Goal: Navigation & Orientation: Understand site structure

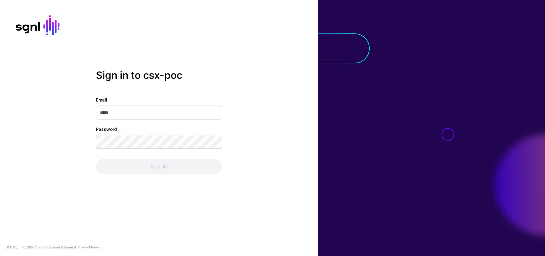
click at [128, 203] on div "Sign in to csx-poc Email Password Sign In © [URL], Inc. SGNL® is a registered t…" at bounding box center [159, 128] width 318 height 256
click at [137, 115] on input "Email" at bounding box center [159, 113] width 126 height 14
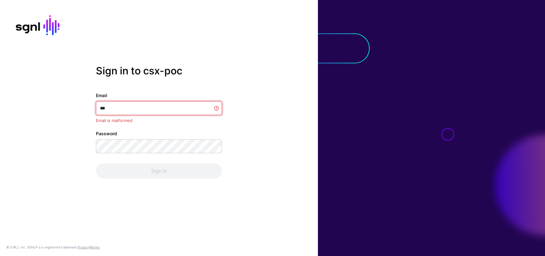
type input "**********"
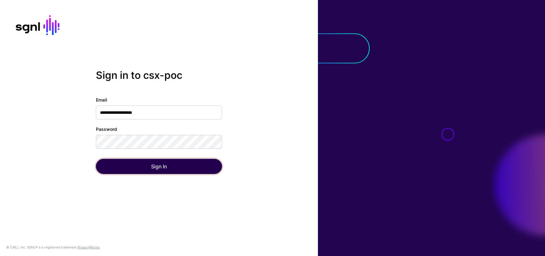
click at [106, 167] on button "Sign In" at bounding box center [159, 166] width 126 height 15
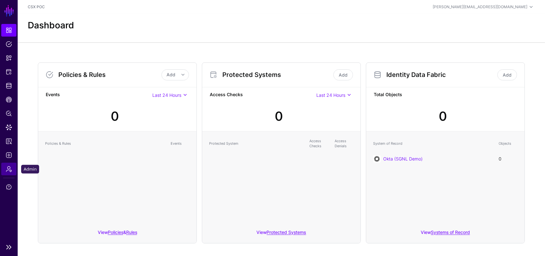
click at [9, 172] on span "Admin" at bounding box center [9, 169] width 6 height 6
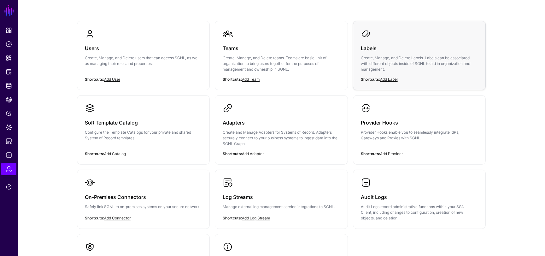
scroll to position [125, 0]
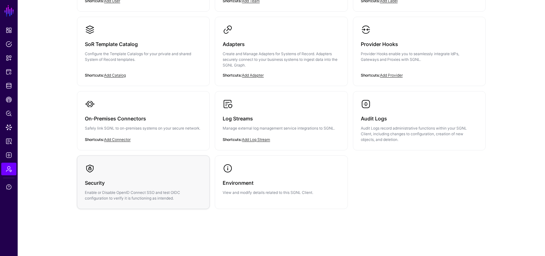
click at [93, 184] on h3 "Security" at bounding box center [143, 183] width 117 height 9
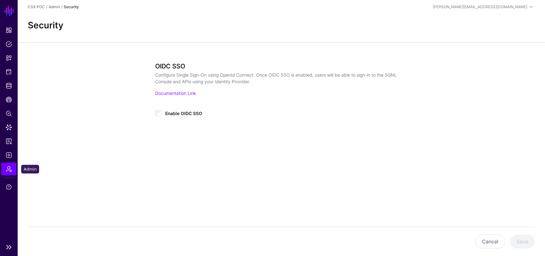
click at [5, 171] on link "Admin" at bounding box center [8, 169] width 15 height 13
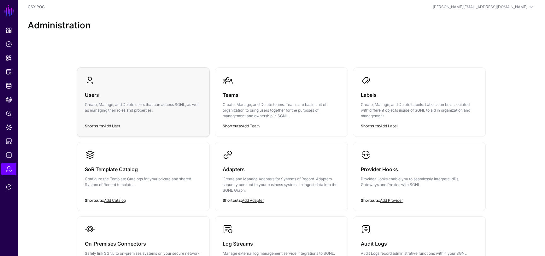
click at [141, 118] on div "Users Create, Manage, and Delete users that can access SGNL, as well as managin…" at bounding box center [143, 104] width 117 height 38
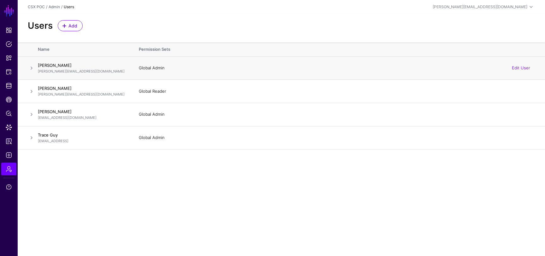
click at [59, 62] on td "[PERSON_NAME] [EMAIL_ADDRESS][DOMAIN_NAME]" at bounding box center [85, 67] width 95 height 23
click at [31, 69] on span at bounding box center [32, 68] width 8 height 8
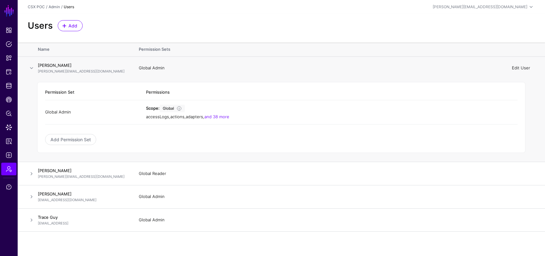
click at [524, 66] on link "Edit User" at bounding box center [521, 67] width 18 height 5
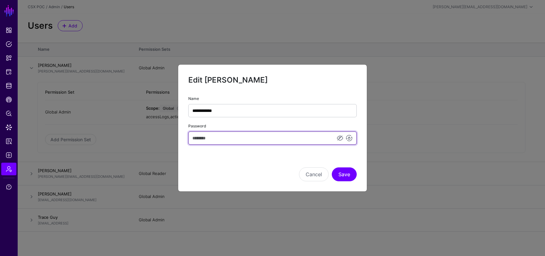
click at [264, 141] on input "Password" at bounding box center [272, 138] width 168 height 13
type input "**********"
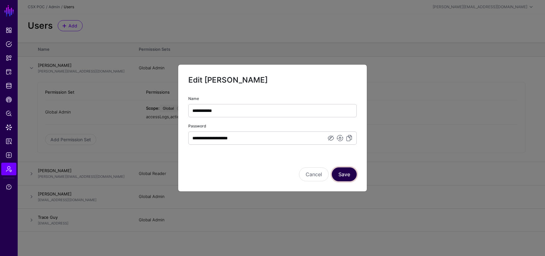
click at [344, 174] on button "Save" at bounding box center [344, 175] width 25 height 14
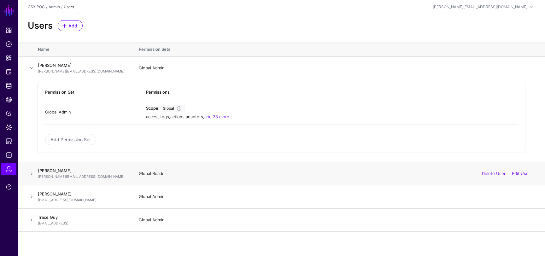
click at [30, 174] on span at bounding box center [32, 174] width 8 height 8
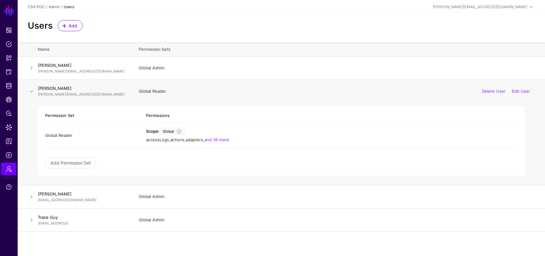
click at [32, 89] on span at bounding box center [32, 92] width 8 height 8
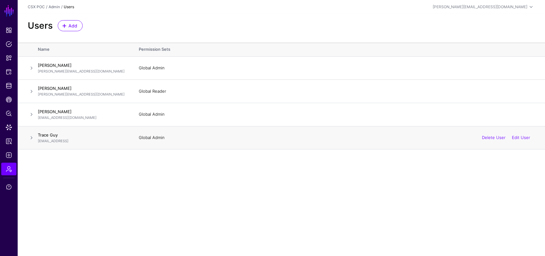
click at [30, 139] on span at bounding box center [32, 138] width 8 height 8
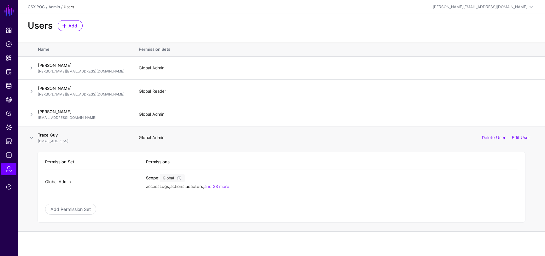
click at [30, 139] on span at bounding box center [32, 138] width 8 height 8
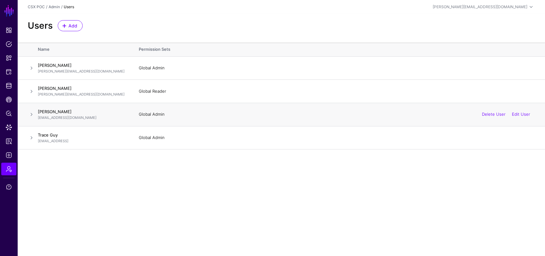
click at [32, 116] on span at bounding box center [32, 115] width 8 height 8
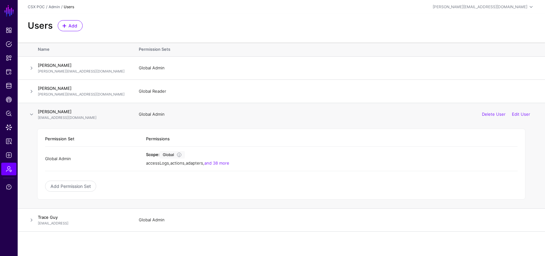
click at [32, 116] on span at bounding box center [32, 115] width 8 height 8
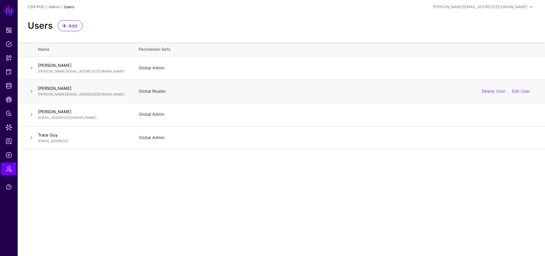
click at [32, 93] on span at bounding box center [32, 92] width 8 height 8
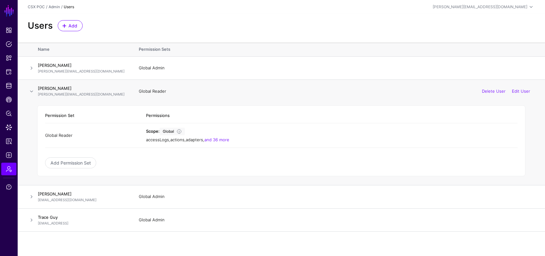
click at [33, 93] on span at bounding box center [32, 92] width 8 height 8
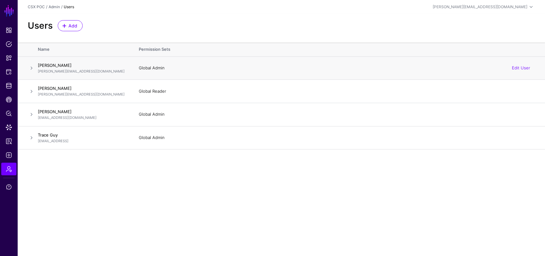
click at [32, 71] on span at bounding box center [32, 68] width 8 height 8
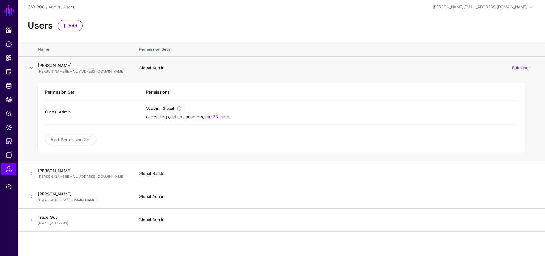
click at [32, 71] on span at bounding box center [32, 68] width 8 height 8
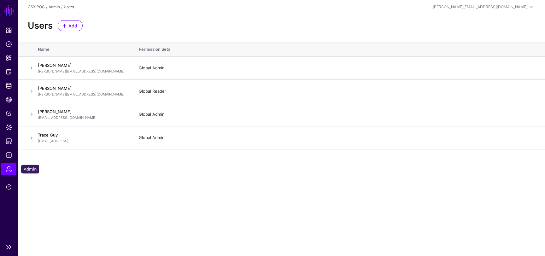
click at [6, 169] on span "Admin" at bounding box center [9, 169] width 6 height 6
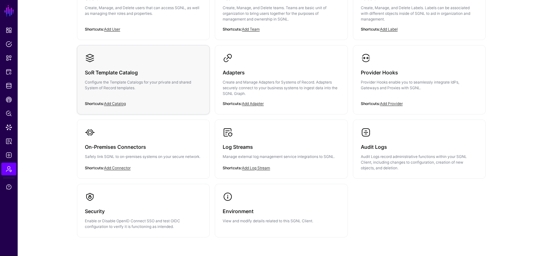
scroll to position [112, 0]
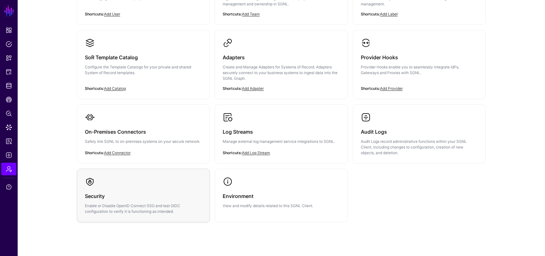
click at [156, 184] on link "Security Enable or Disable OpenID Connect SSO and test OIDC configuration to ve…" at bounding box center [143, 195] width 132 height 53
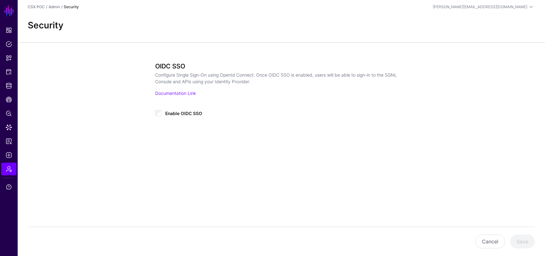
click at [177, 115] on span "Enable OIDC SSO" at bounding box center [183, 113] width 37 height 5
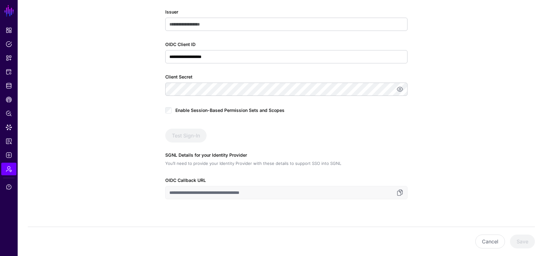
scroll to position [147, 0]
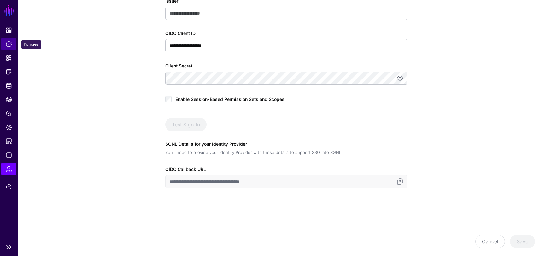
click at [10, 48] on link "Policies" at bounding box center [8, 44] width 15 height 13
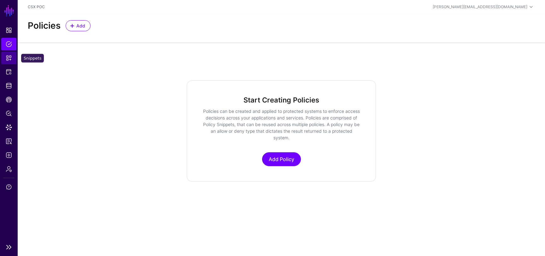
click at [9, 59] on span "Snippets" at bounding box center [9, 58] width 6 height 6
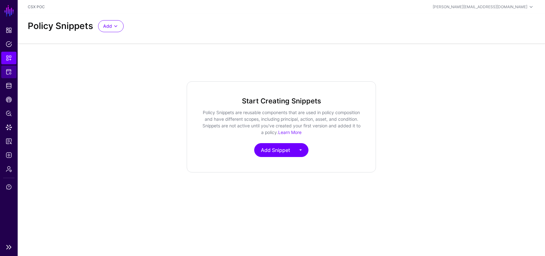
click at [16, 74] on link "Protected Systems" at bounding box center [8, 72] width 15 height 13
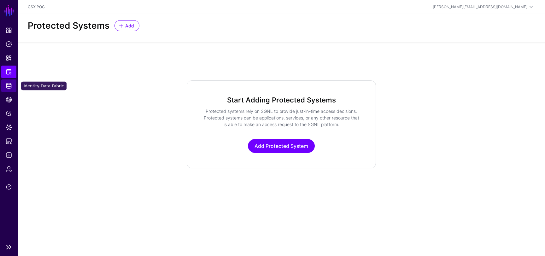
click at [14, 84] on link "Identity Data Fabric" at bounding box center [8, 85] width 15 height 13
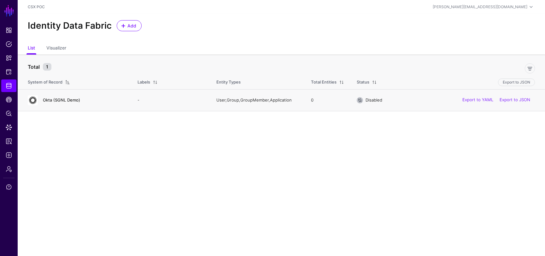
click at [63, 100] on link "Okta (SGNL Demo)" at bounding box center [61, 99] width 37 height 5
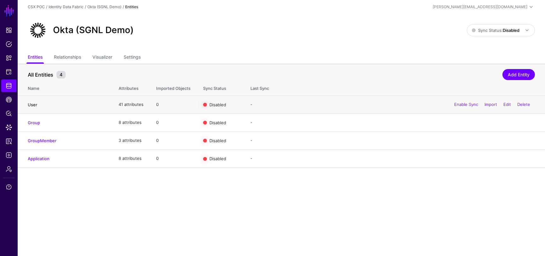
click at [32, 105] on link "User" at bounding box center [32, 104] width 9 height 5
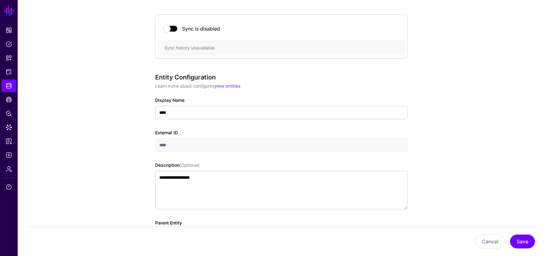
scroll to position [65, 0]
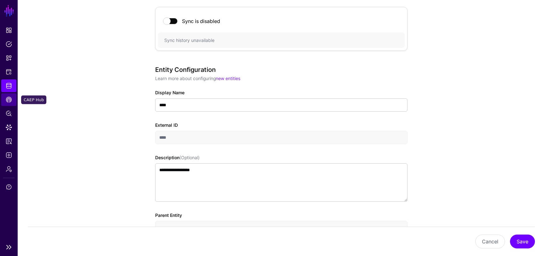
click at [7, 96] on link "CAEP Hub" at bounding box center [8, 99] width 15 height 13
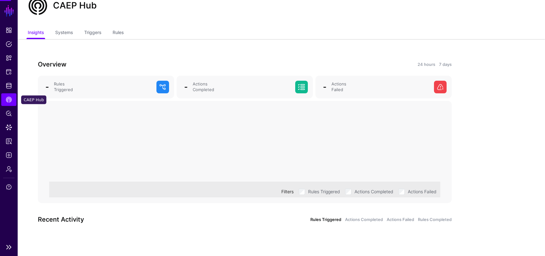
scroll to position [25, 0]
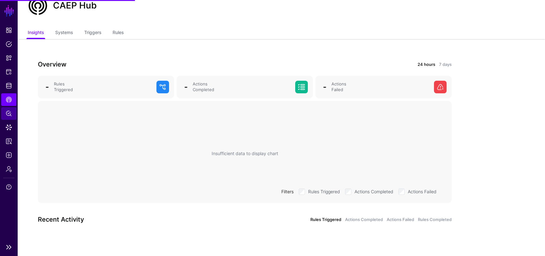
click at [9, 115] on span "Policy Lens" at bounding box center [9, 113] width 6 height 6
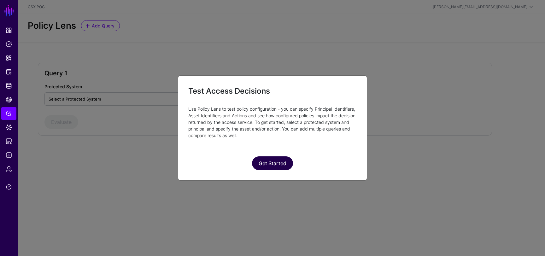
click at [266, 168] on button "Get Started" at bounding box center [272, 163] width 41 height 14
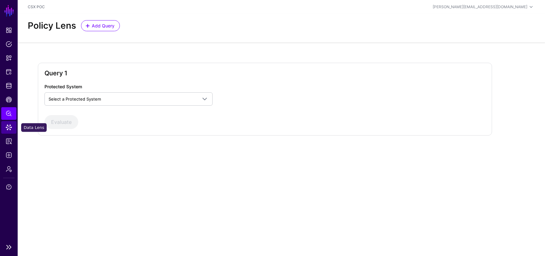
click at [4, 126] on link "Data Lens" at bounding box center [8, 127] width 15 height 13
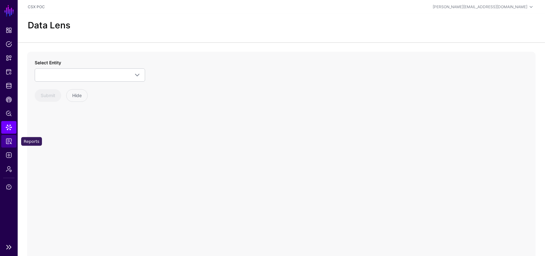
click at [6, 144] on span "Reports" at bounding box center [9, 141] width 6 height 6
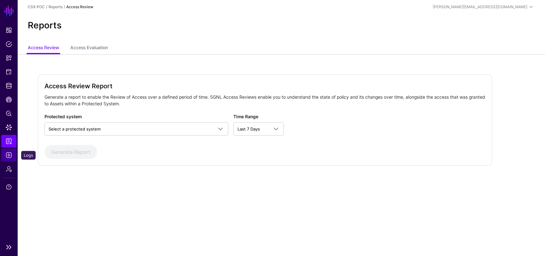
click at [7, 151] on link "Logs" at bounding box center [8, 155] width 15 height 13
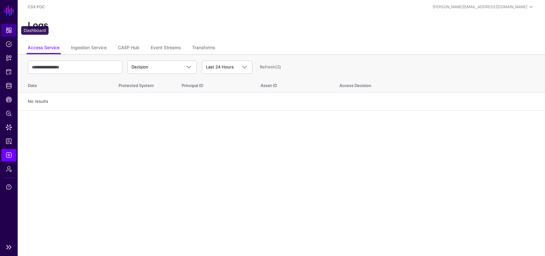
click at [7, 28] on span "Dashboard" at bounding box center [9, 30] width 6 height 6
